Goal: Find specific fact: Find specific fact

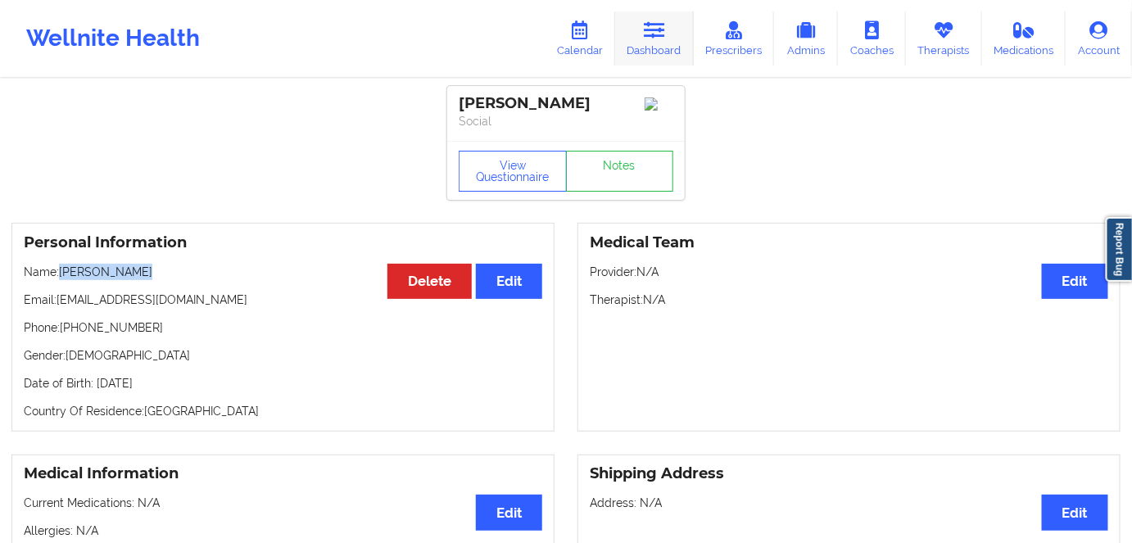
click at [653, 48] on link "Dashboard" at bounding box center [654, 38] width 79 height 54
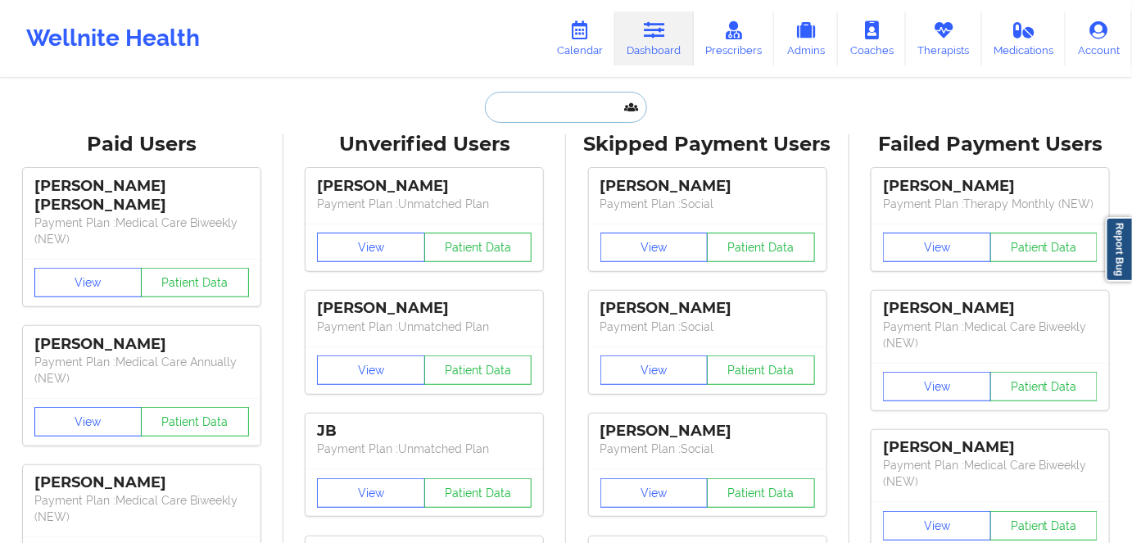
click at [551, 105] on input "text" at bounding box center [566, 107] width 162 height 31
paste input "Margaret Mateja"
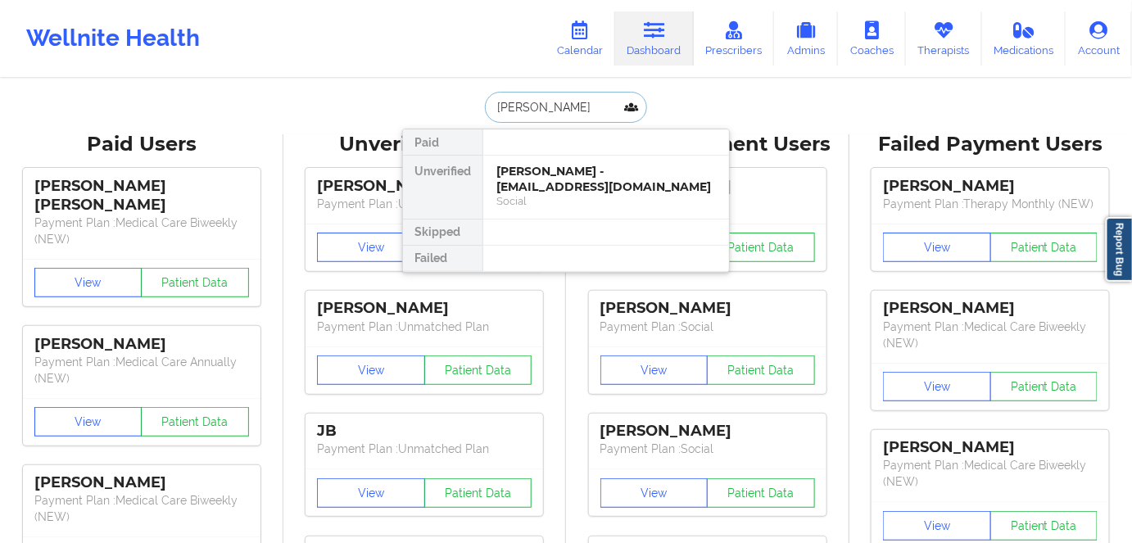
type input "Margaret Mateja"
click at [680, 192] on div "Margaret Mateja - maggiemateja1@gmail.com" at bounding box center [605, 179] width 219 height 30
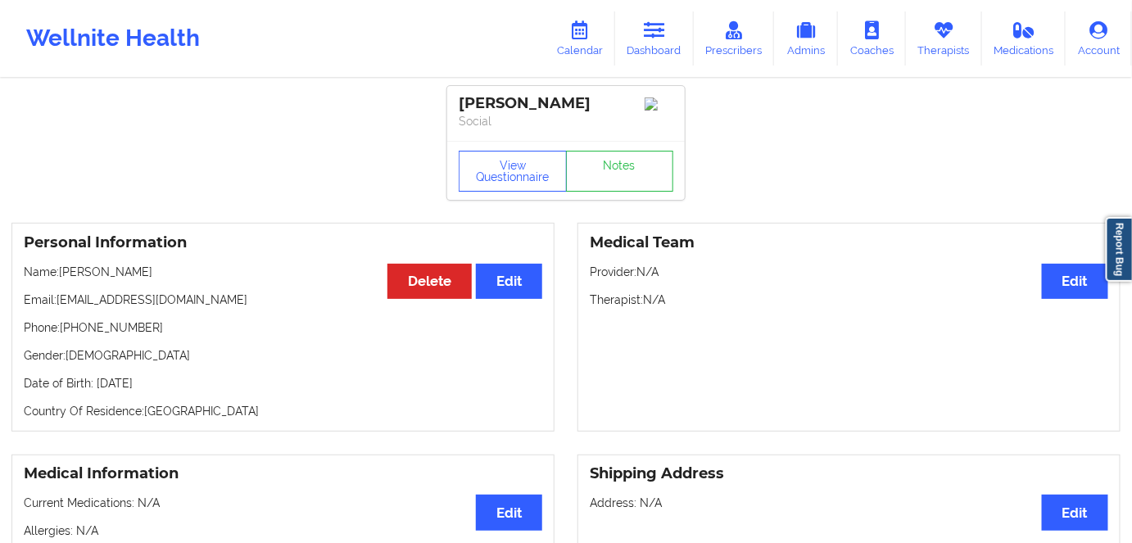
click at [302, 352] on p "Gender: female" at bounding box center [283, 355] width 518 height 16
click at [283, 263] on div "Personal Information Edit Delete Name: Margaret Mateja Email: maggiemateja1@gma…" at bounding box center [282, 327] width 543 height 209
click at [526, 179] on button "View Questionnaire" at bounding box center [513, 171] width 108 height 41
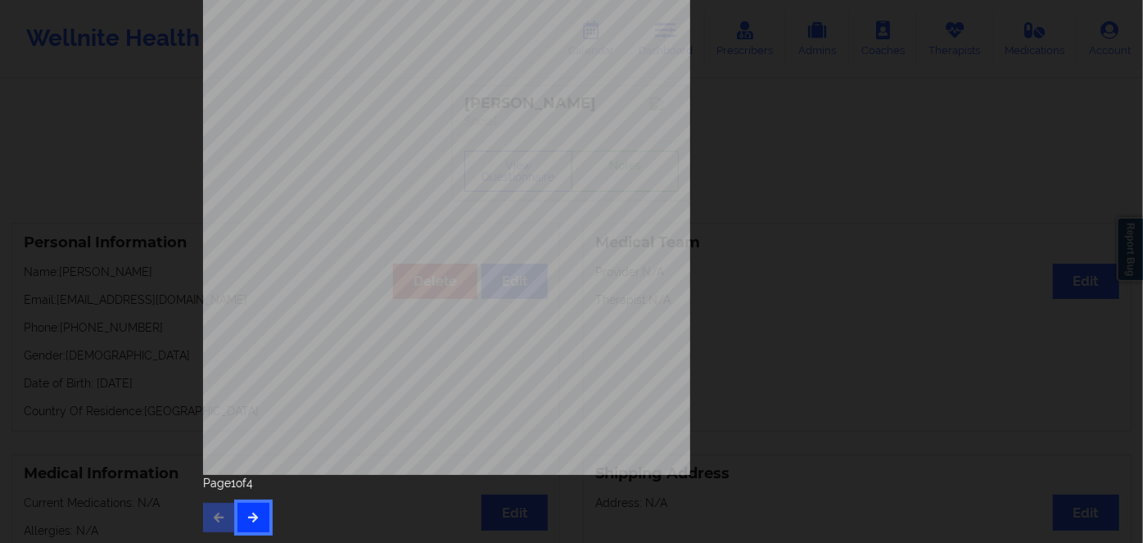
click at [259, 515] on button "button" at bounding box center [253, 517] width 32 height 29
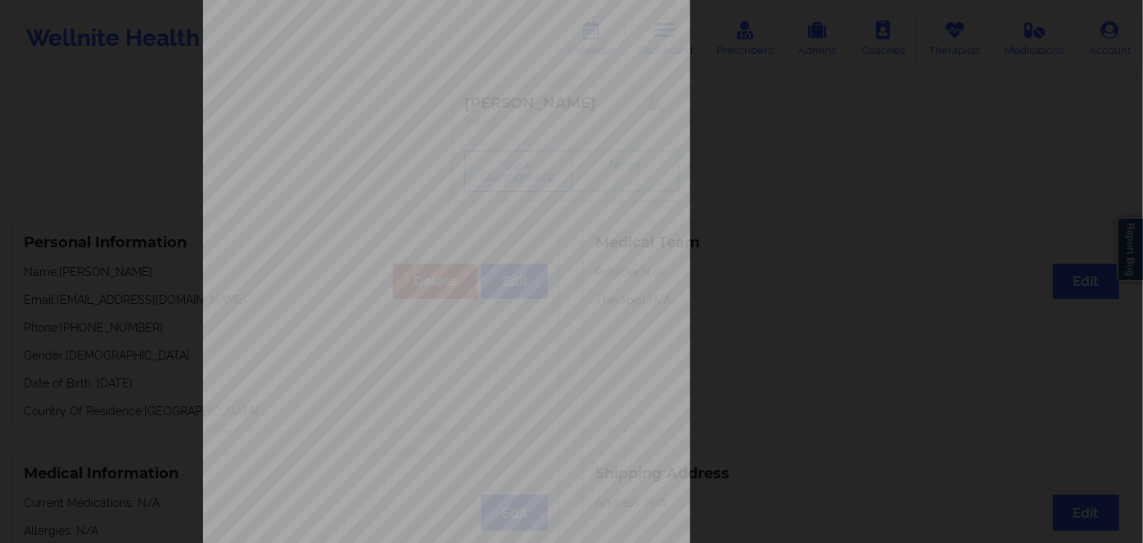
scroll to position [237, 0]
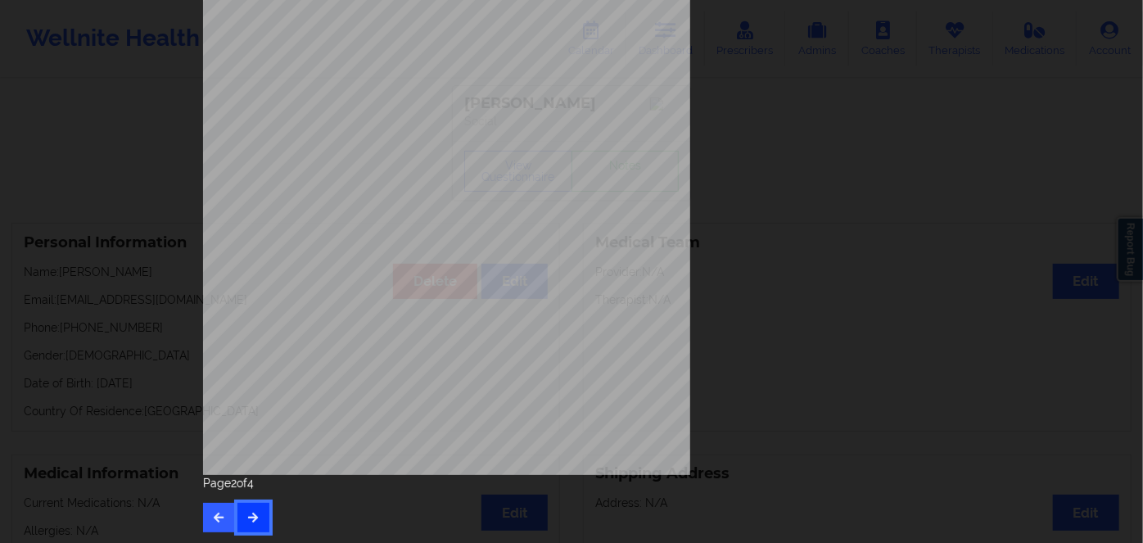
click at [251, 509] on button "button" at bounding box center [253, 517] width 32 height 29
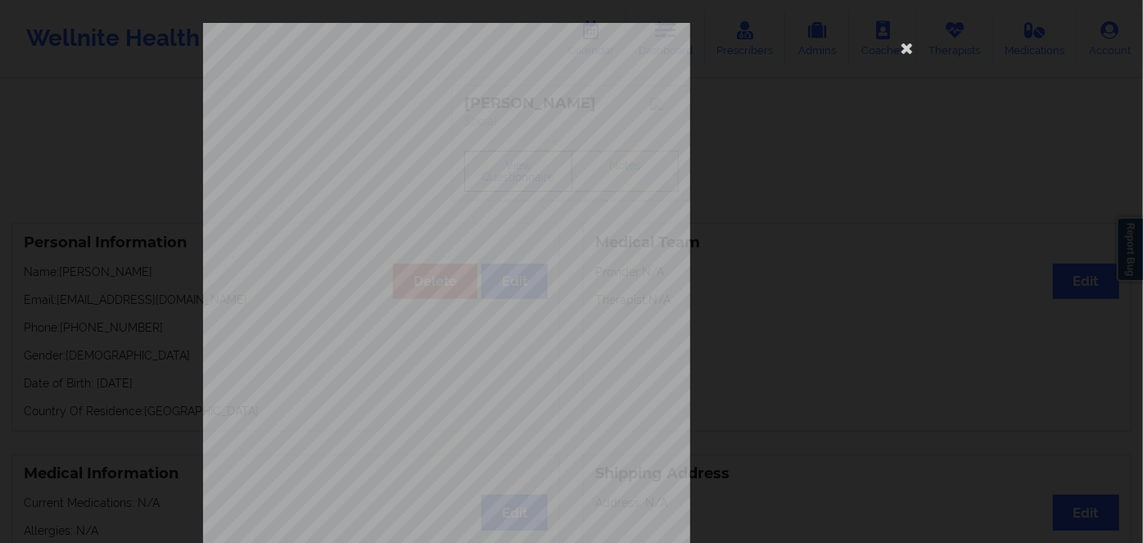
click at [379, 129] on span "111835568" at bounding box center [392, 126] width 38 height 7
copy span "111835568"
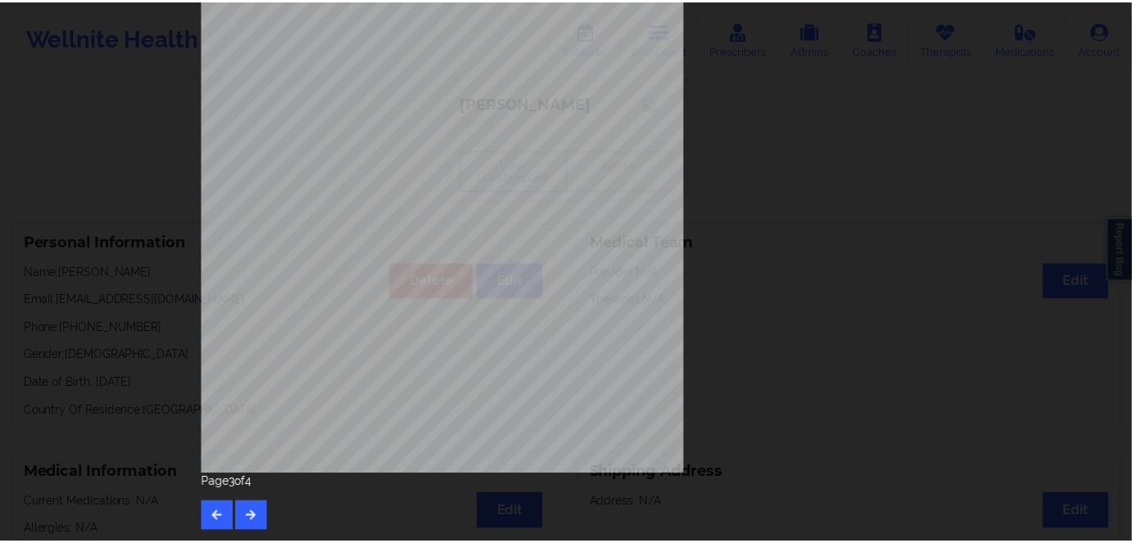
scroll to position [15, 0]
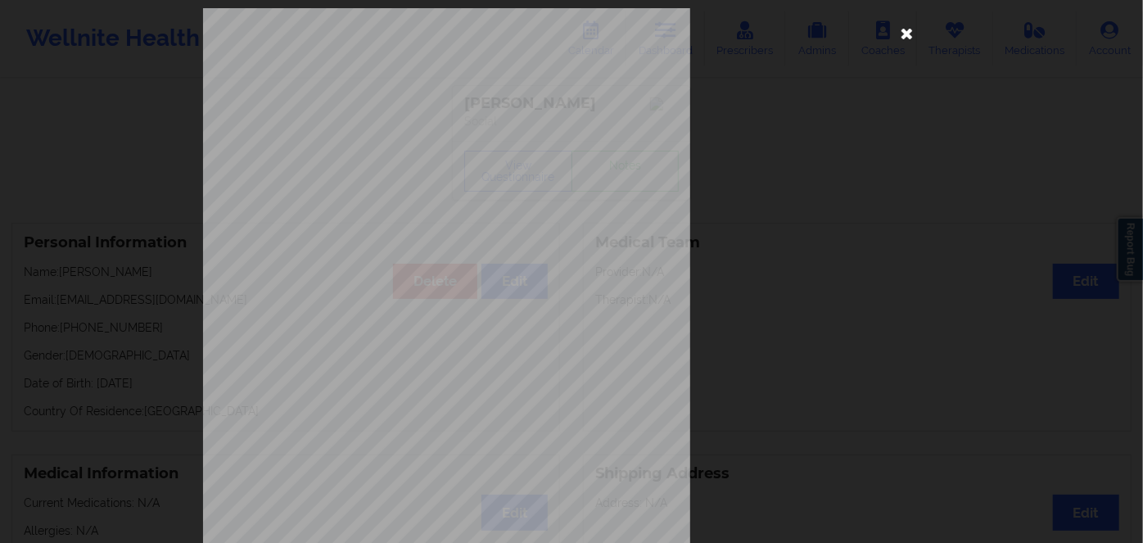
click at [906, 31] on icon at bounding box center [907, 33] width 26 height 26
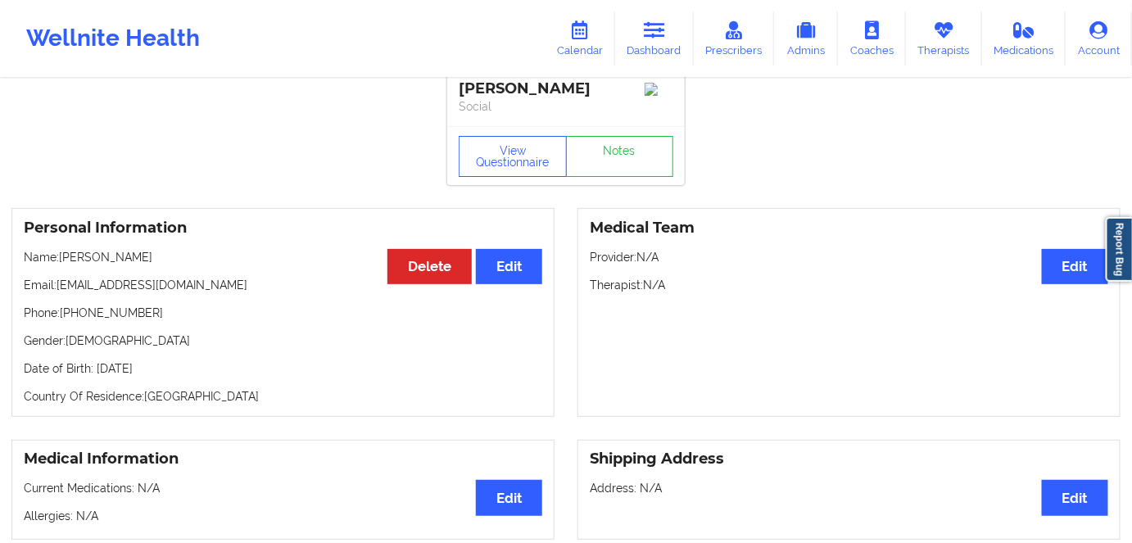
click at [168, 374] on p "Date of Birth: 7th of May 2001" at bounding box center [283, 368] width 518 height 16
copy p "2001"
